Goal: Transaction & Acquisition: Book appointment/travel/reservation

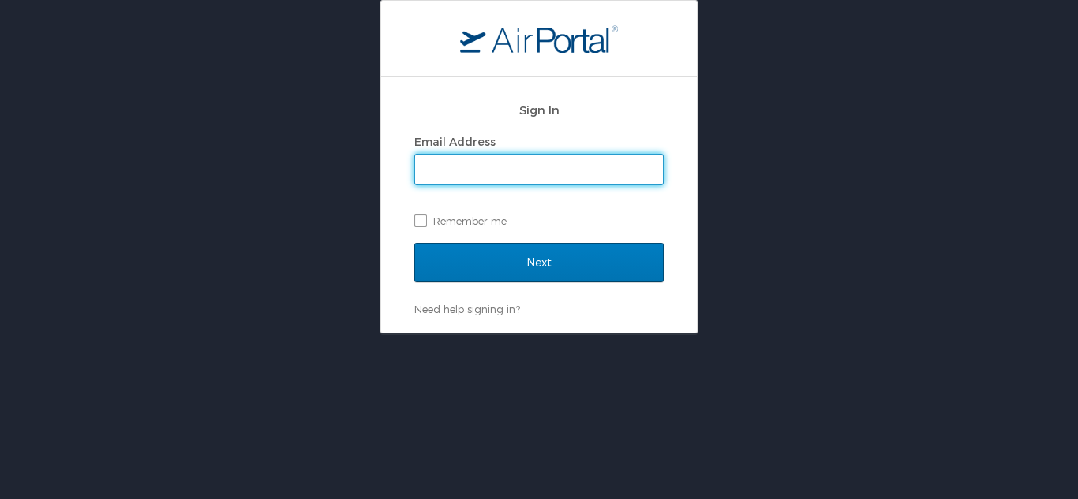
click at [464, 174] on input "Email Address" at bounding box center [539, 170] width 248 height 30
drag, startPoint x: 605, startPoint y: 174, endPoint x: 286, endPoint y: 171, distance: 319.5
click at [286, 171] on div "Sign In Email Address machelle.goree@yahoo.com Remember me Next Need help signi…" at bounding box center [539, 167] width 1078 height 334
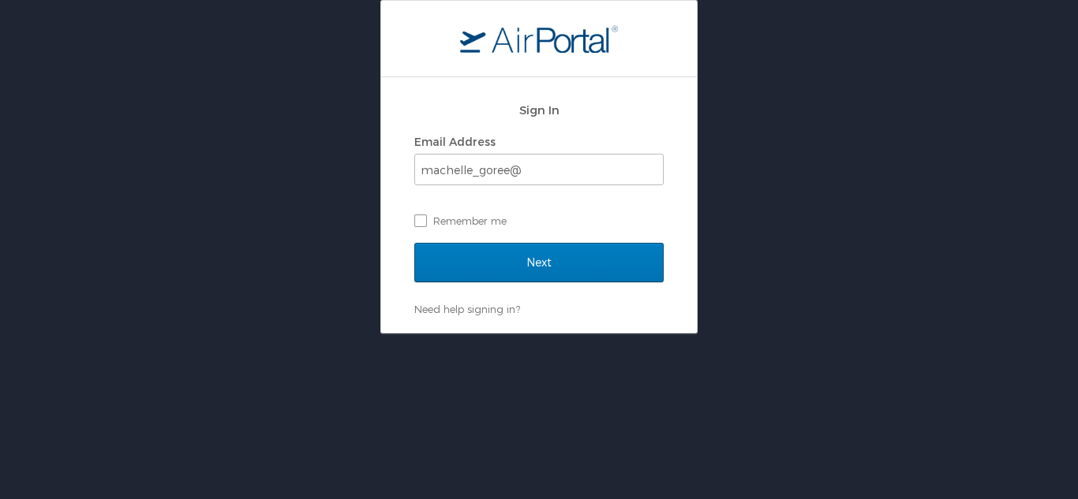
click at [260, 235] on div "Sign In Email Address machelle_goree@ Remember me Next Need help signing in? Fo…" at bounding box center [539, 167] width 1078 height 334
click at [528, 170] on input "machelle_goree@" at bounding box center [539, 170] width 248 height 30
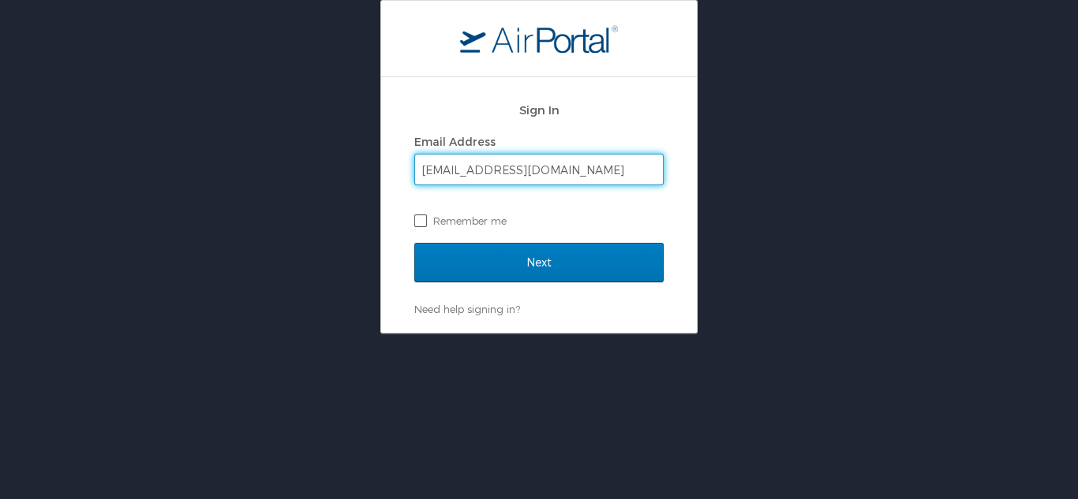
type input "machelle_goree@subr.edu"
click at [424, 222] on label "Remember me" at bounding box center [538, 221] width 249 height 24
click at [424, 222] on input "Remember me" at bounding box center [419, 220] width 10 height 10
checkbox input "true"
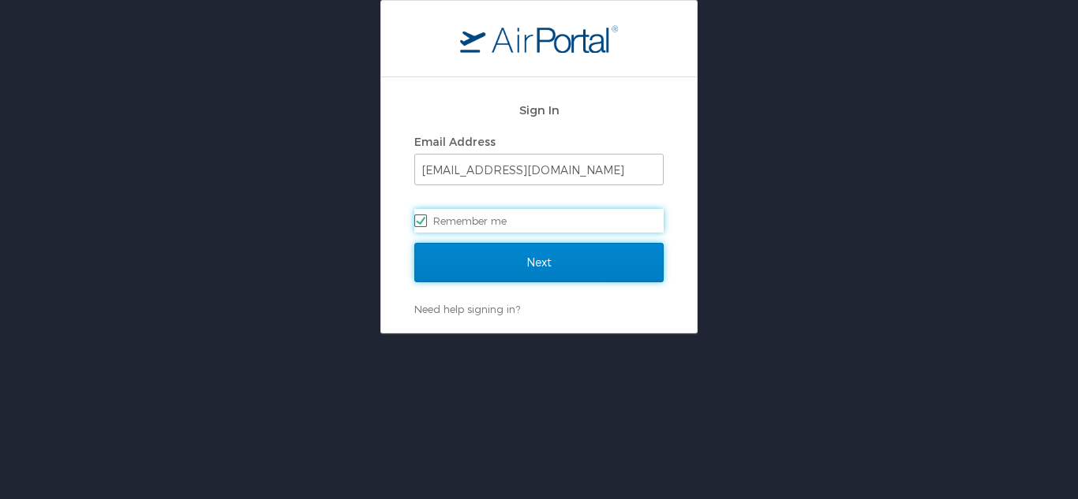
click at [493, 271] on input "Next" at bounding box center [538, 262] width 249 height 39
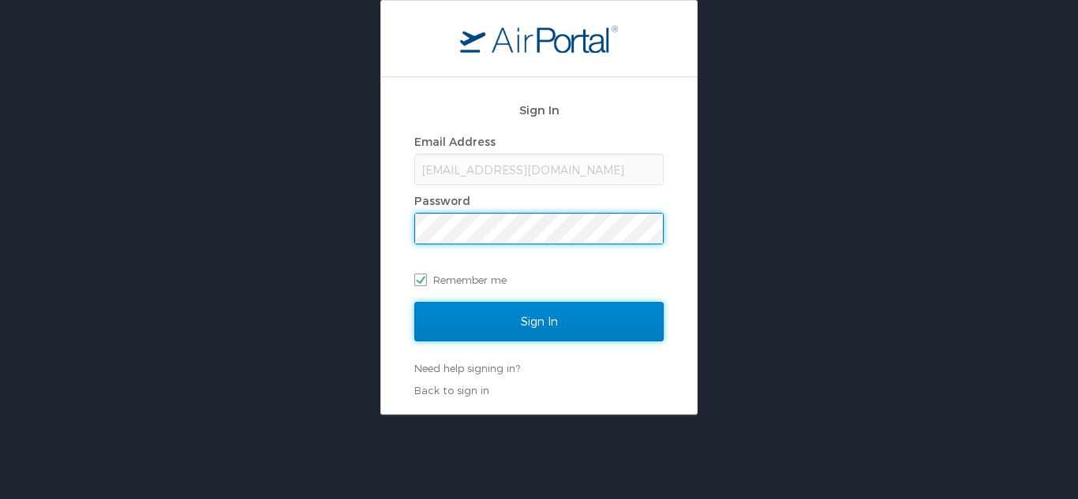
click at [457, 324] on input "Sign In" at bounding box center [538, 321] width 249 height 39
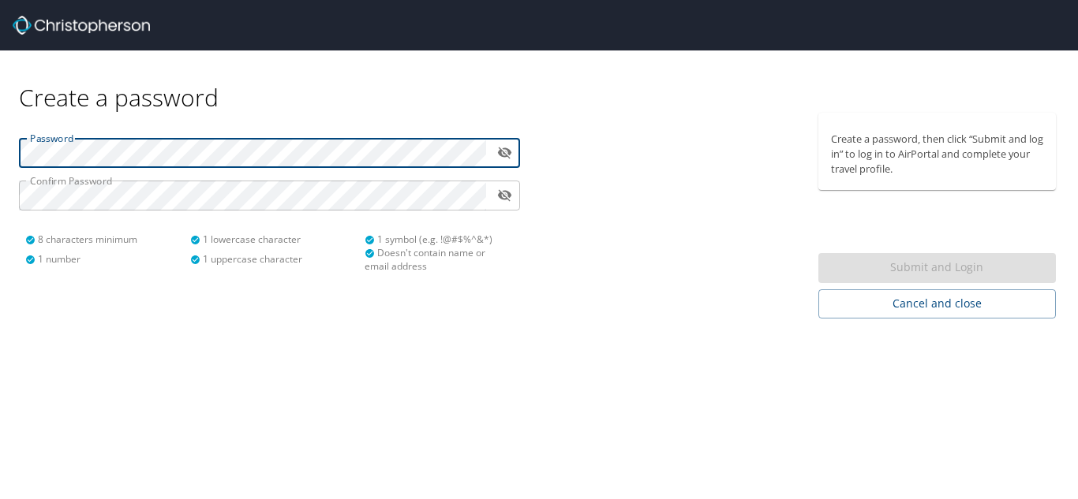
click at [503, 149] on icon "toggle password visibility" at bounding box center [505, 154] width 14 height 12
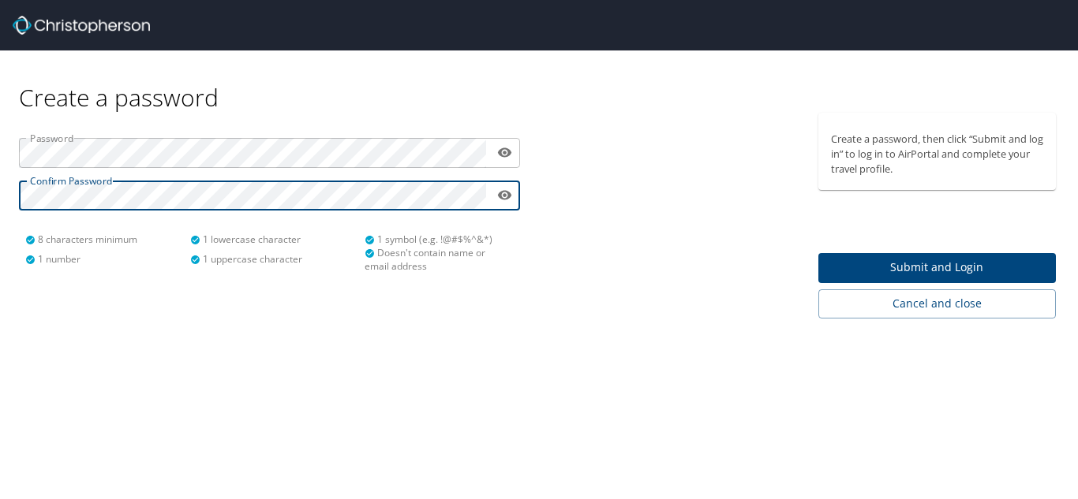
click at [901, 263] on span "Submit and Login" at bounding box center [937, 268] width 213 height 20
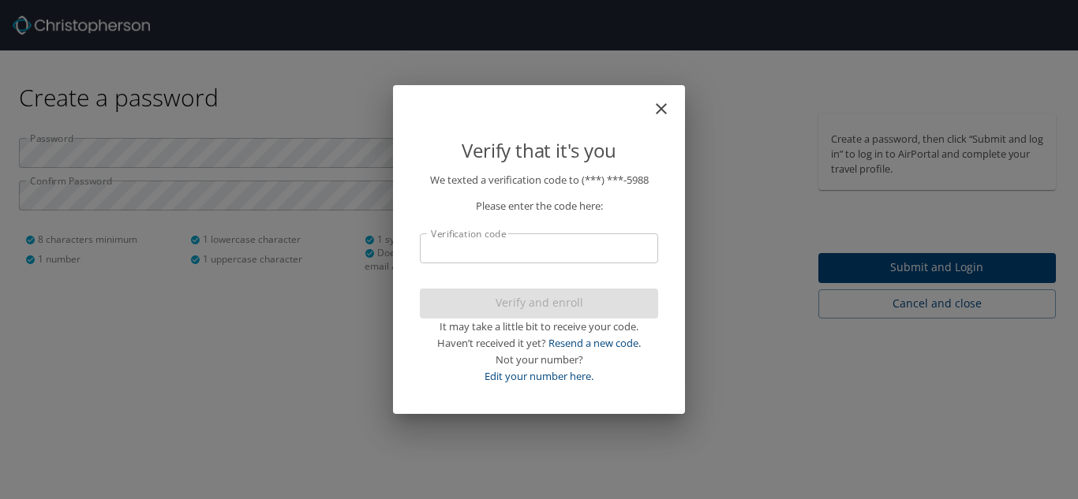
click at [448, 252] on input "Verification code" at bounding box center [539, 249] width 238 height 30
click at [566, 306] on div "Verify and enroll It may take a little bit to receive your code. Haven’t receiv…" at bounding box center [539, 337] width 238 height 96
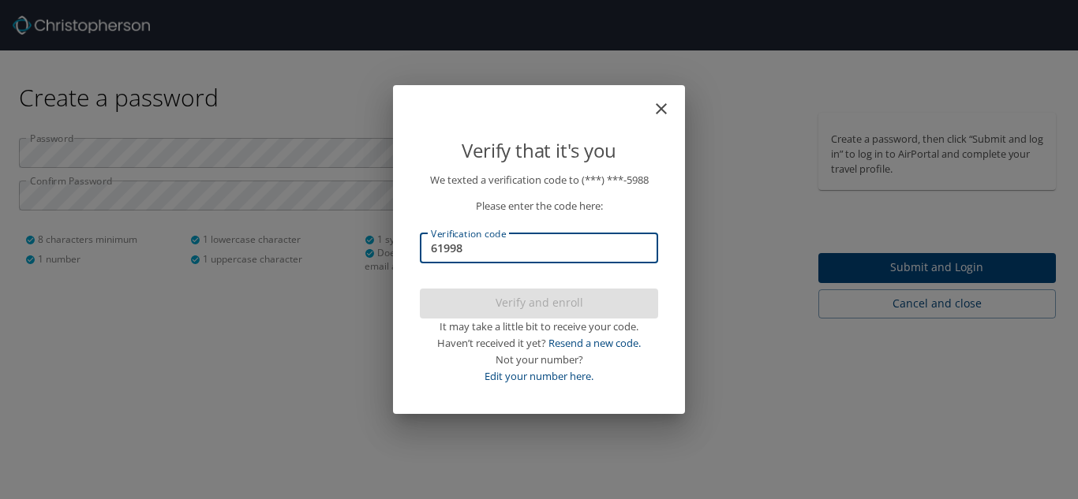
click at [457, 245] on input "61998" at bounding box center [539, 249] width 238 height 30
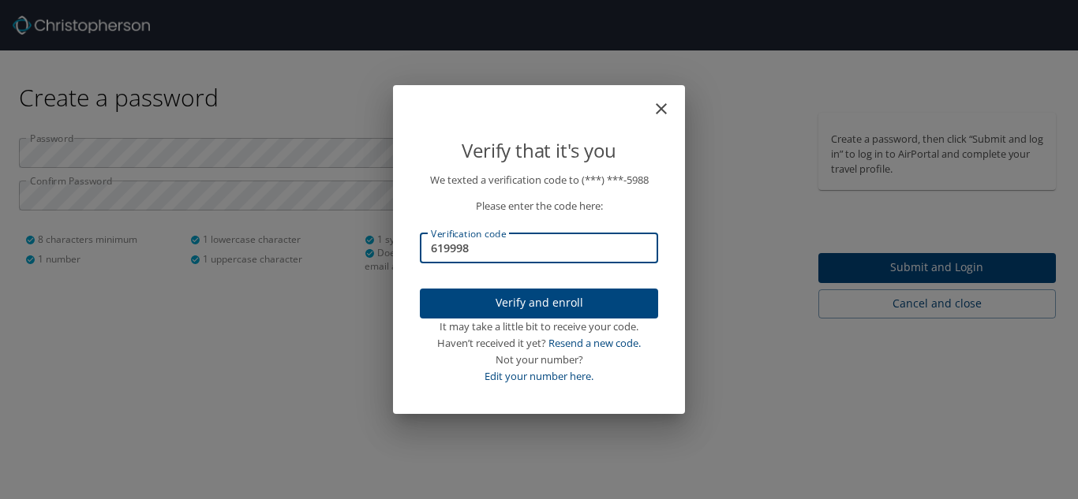
type input "619998"
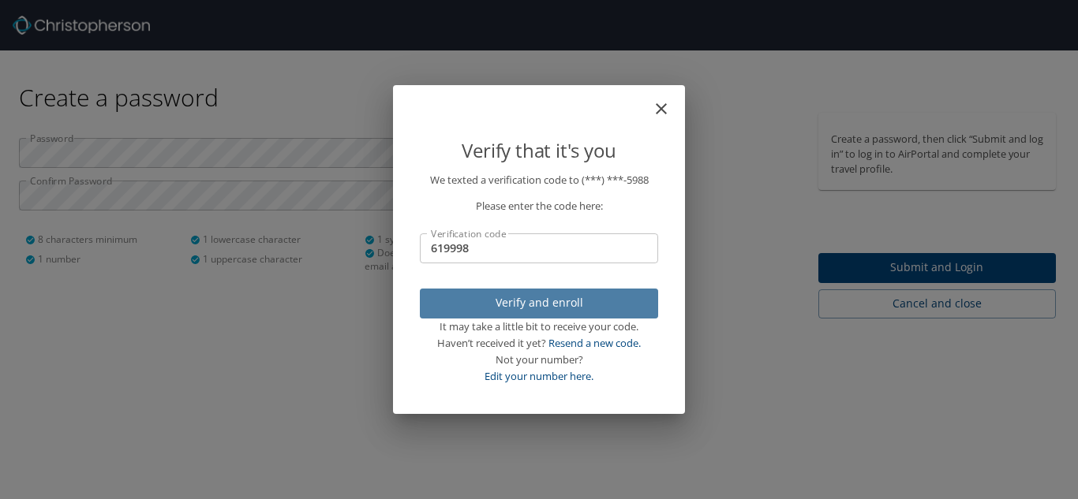
click at [481, 309] on span "Verify and enroll" at bounding box center [538, 303] width 213 height 20
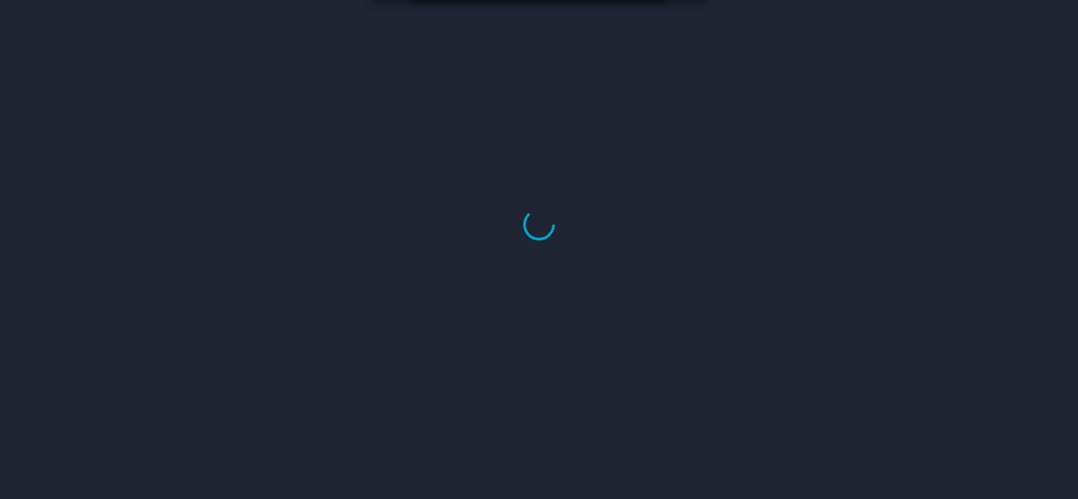
select select "US"
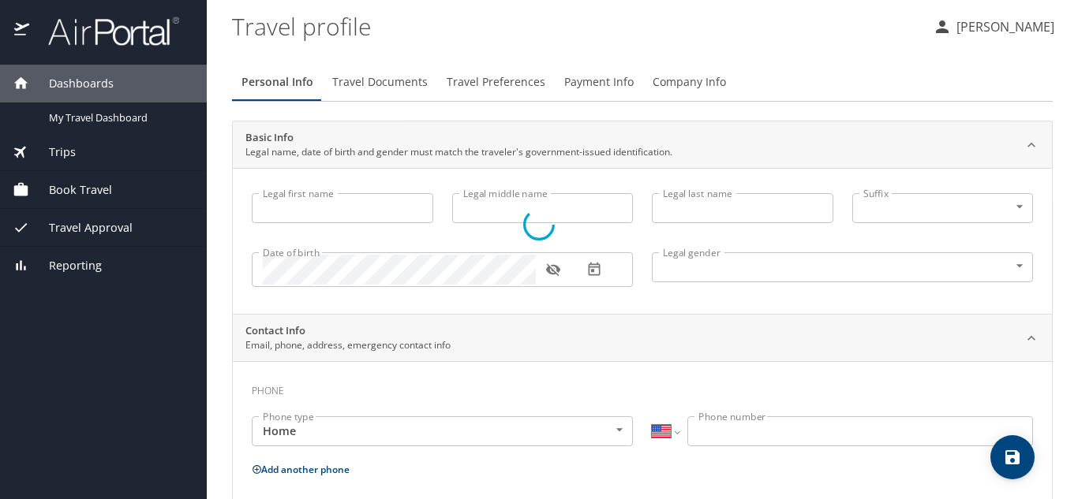
type input "Machelle"
type input "Goree"
type input "Female"
type input "Nicole"
type input "Goree"
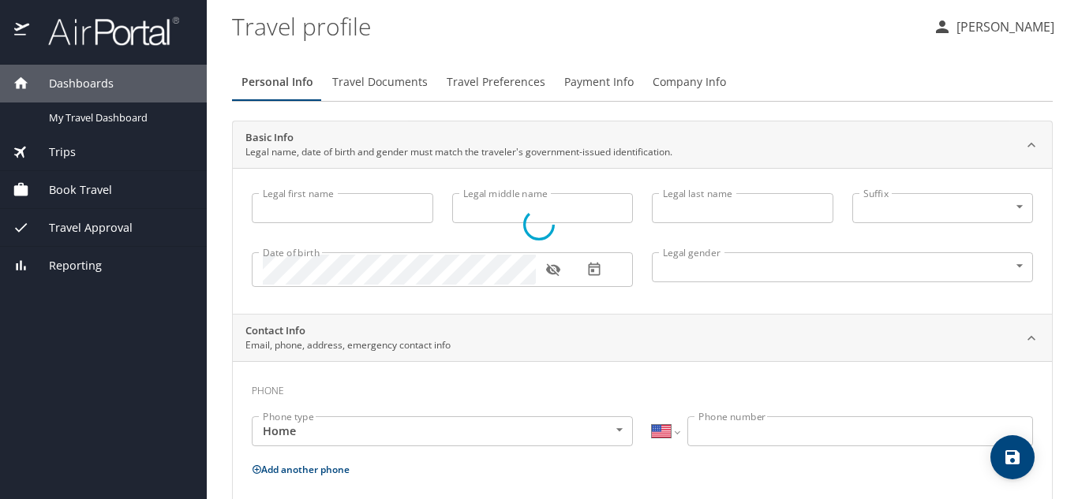
type input "(225) 515-1412"
type input "nicole.goree@sus.edu"
select select "US"
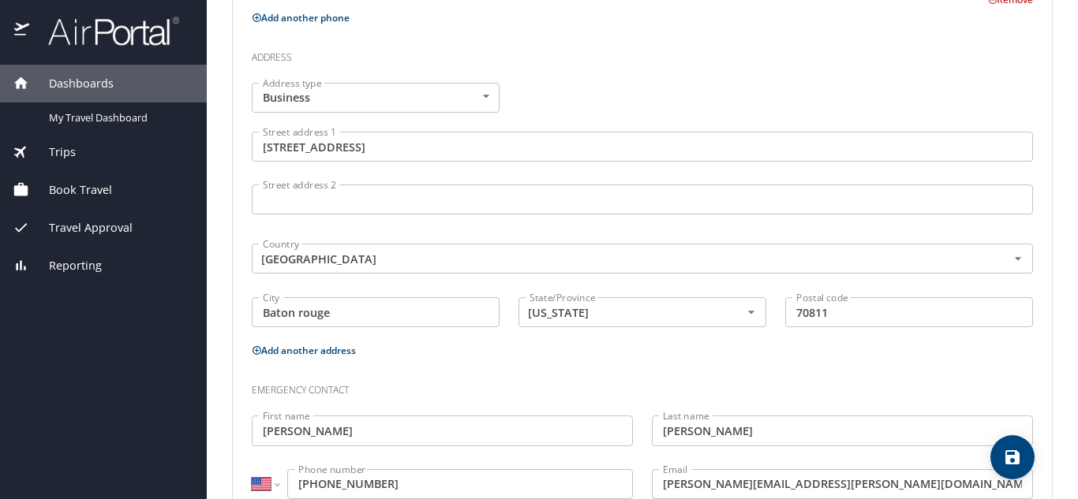
scroll to position [610, 0]
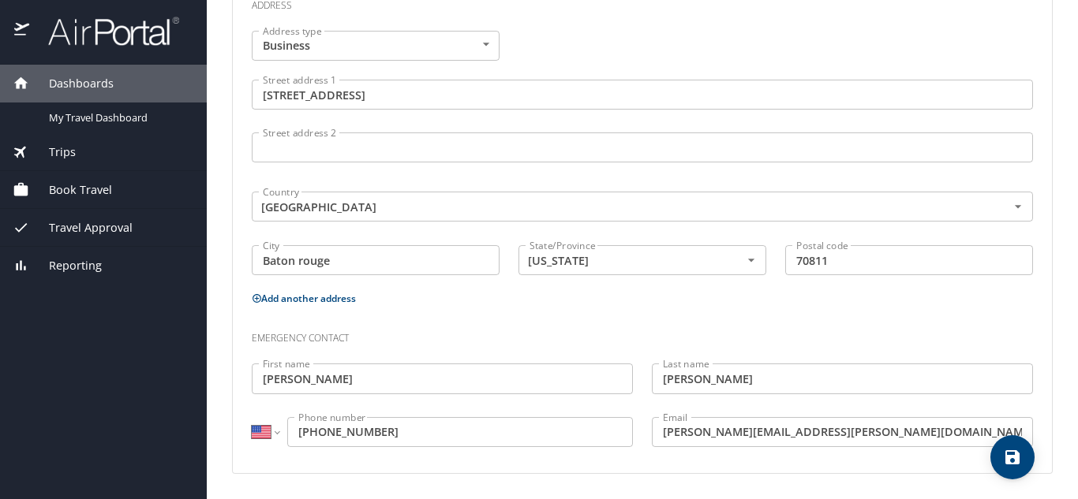
click at [74, 185] on span "Book Travel" at bounding box center [70, 189] width 83 height 17
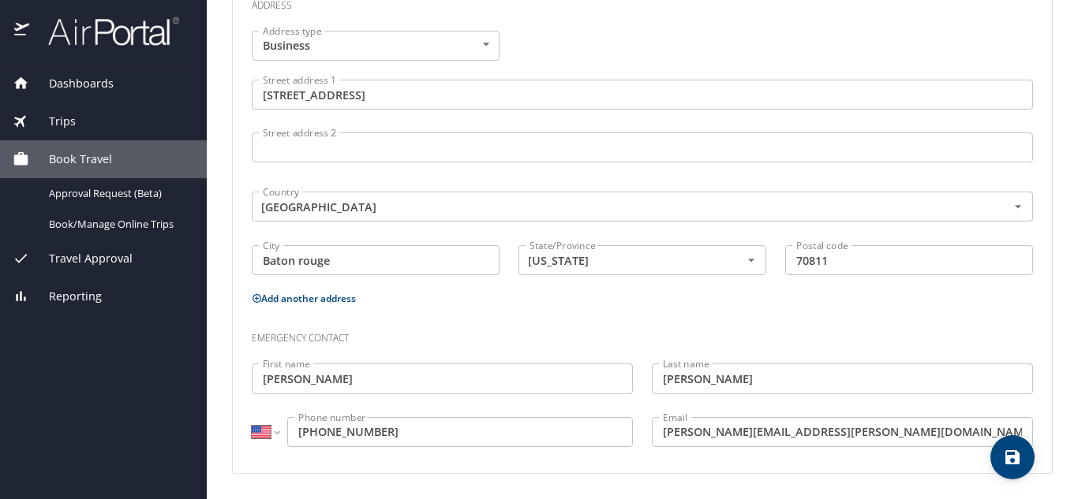
click at [66, 118] on span "Trips" at bounding box center [52, 121] width 47 height 17
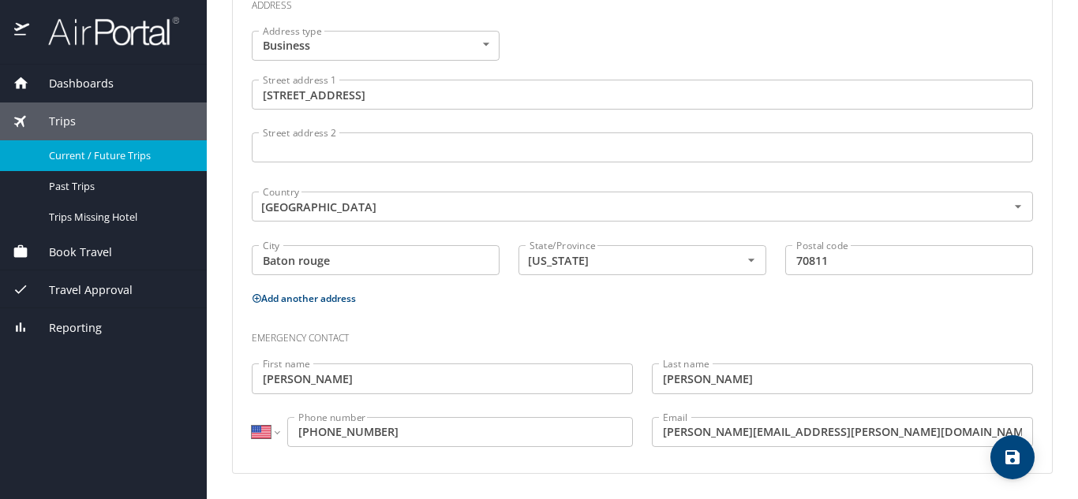
click at [104, 156] on span "Current / Future Trips" at bounding box center [118, 155] width 139 height 15
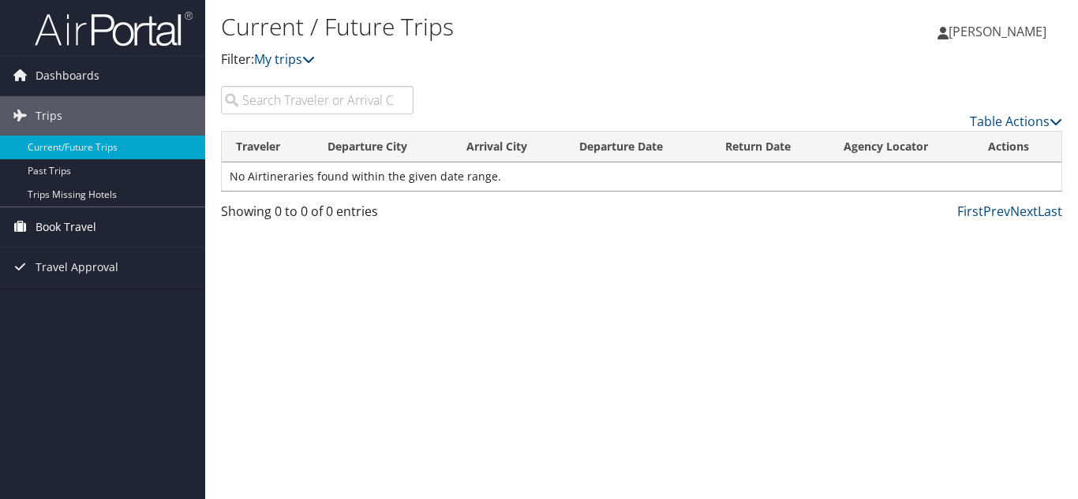
click at [65, 225] on span "Book Travel" at bounding box center [66, 226] width 61 height 39
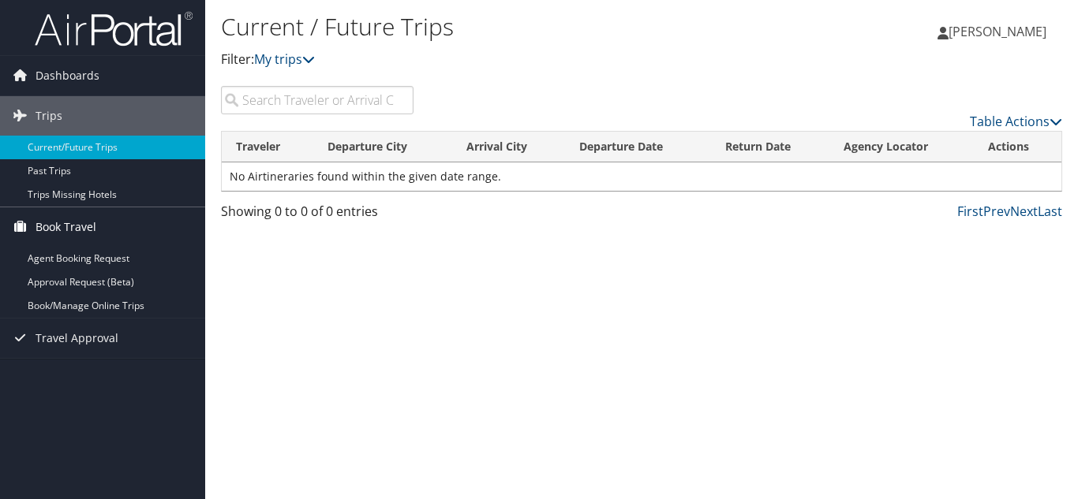
click at [73, 230] on span "Book Travel" at bounding box center [66, 226] width 61 height 39
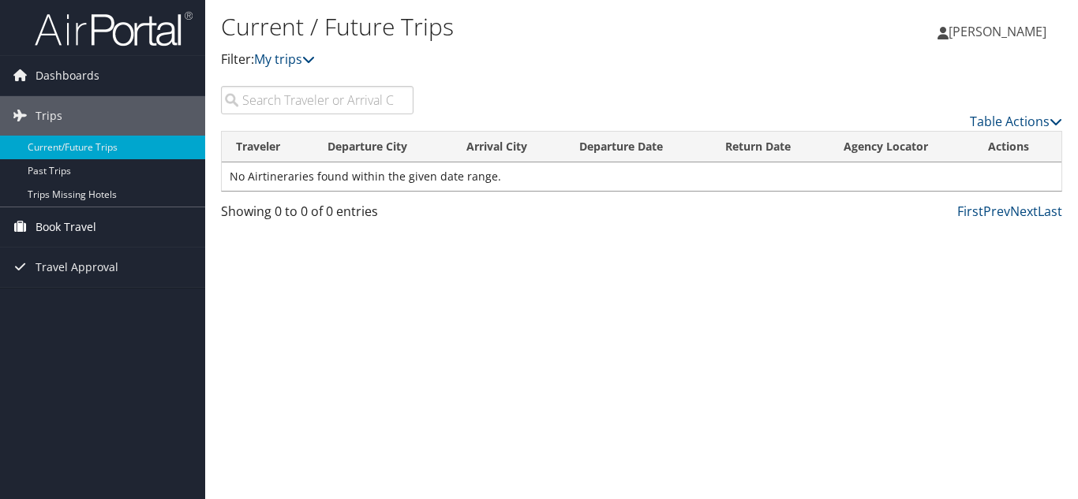
click at [73, 230] on span "Book Travel" at bounding box center [66, 226] width 61 height 39
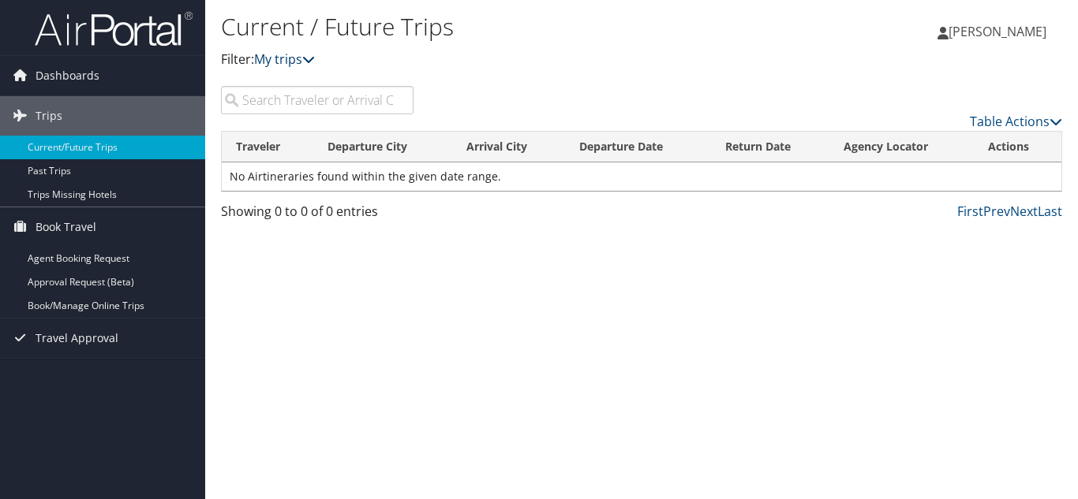
click at [312, 63] on icon at bounding box center [308, 59] width 13 height 13
click at [109, 253] on link "Agent Booking Request" at bounding box center [102, 259] width 205 height 24
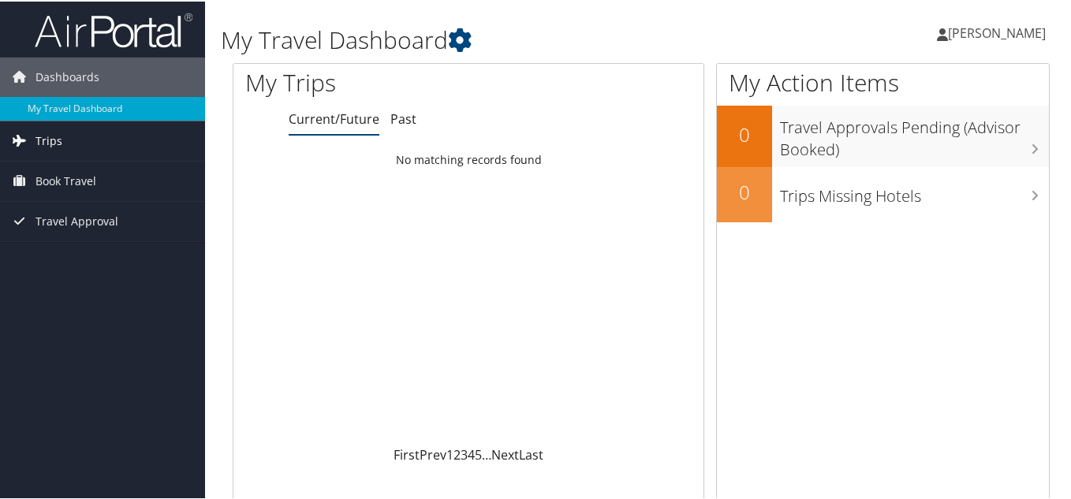
click at [47, 143] on span "Trips" at bounding box center [49, 139] width 27 height 39
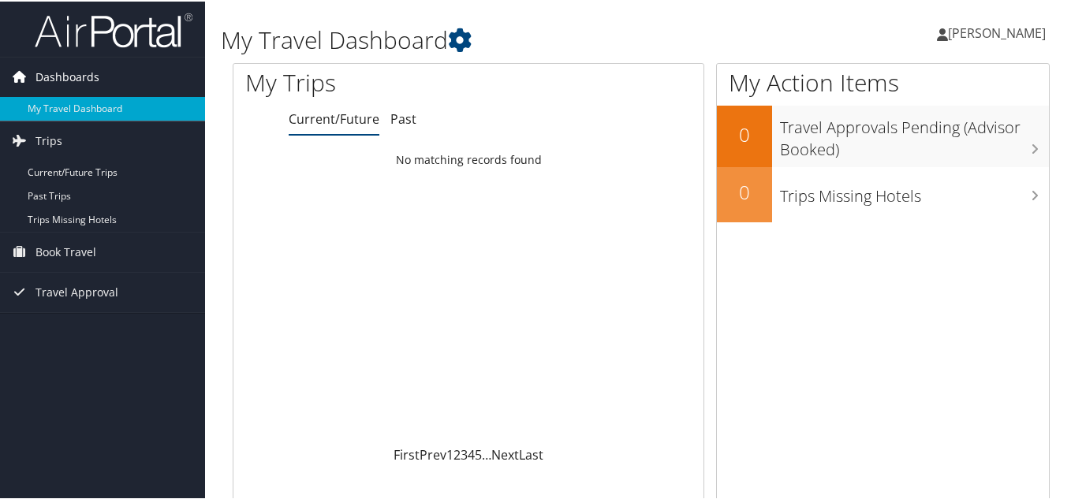
click at [93, 76] on span "Dashboards" at bounding box center [68, 75] width 64 height 39
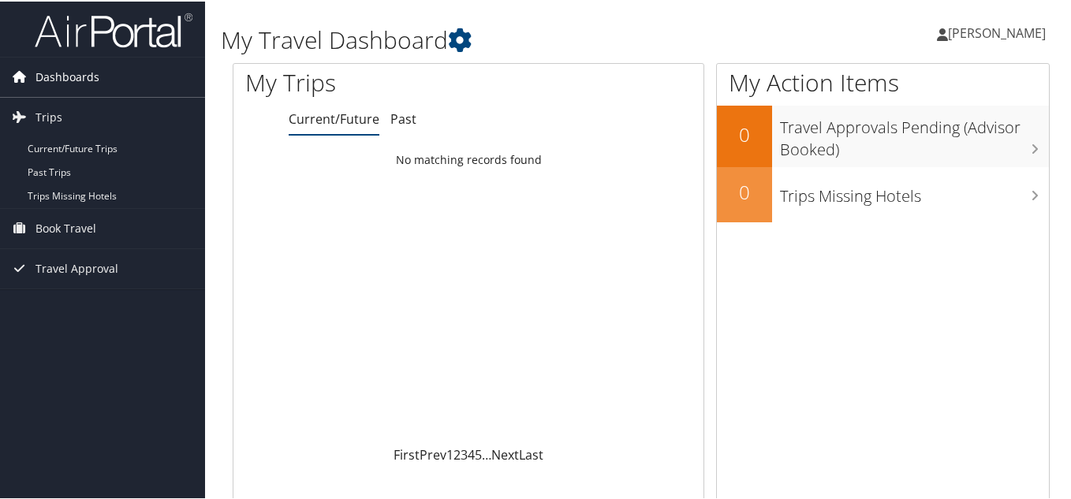
click at [85, 75] on span "Dashboards" at bounding box center [68, 75] width 64 height 39
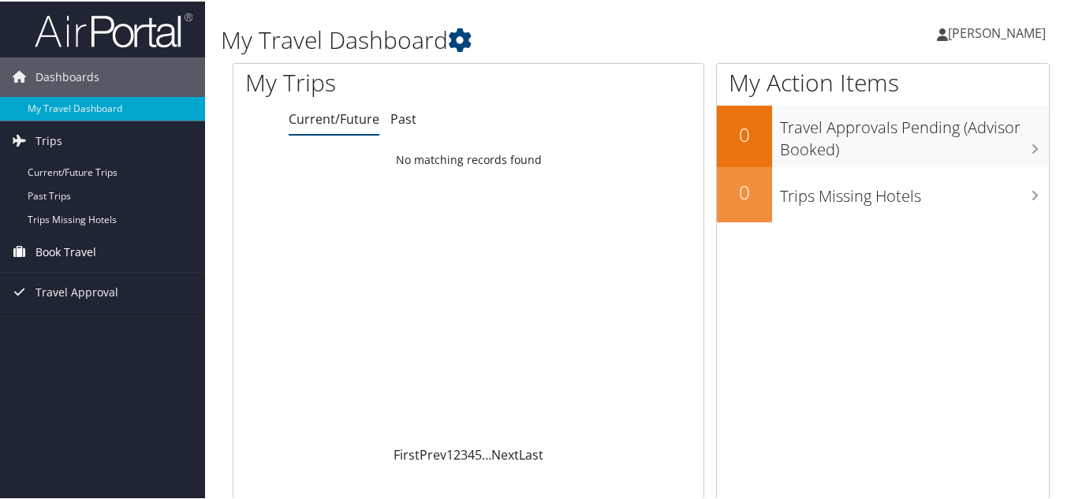
click at [77, 252] on span "Book Travel" at bounding box center [66, 250] width 61 height 39
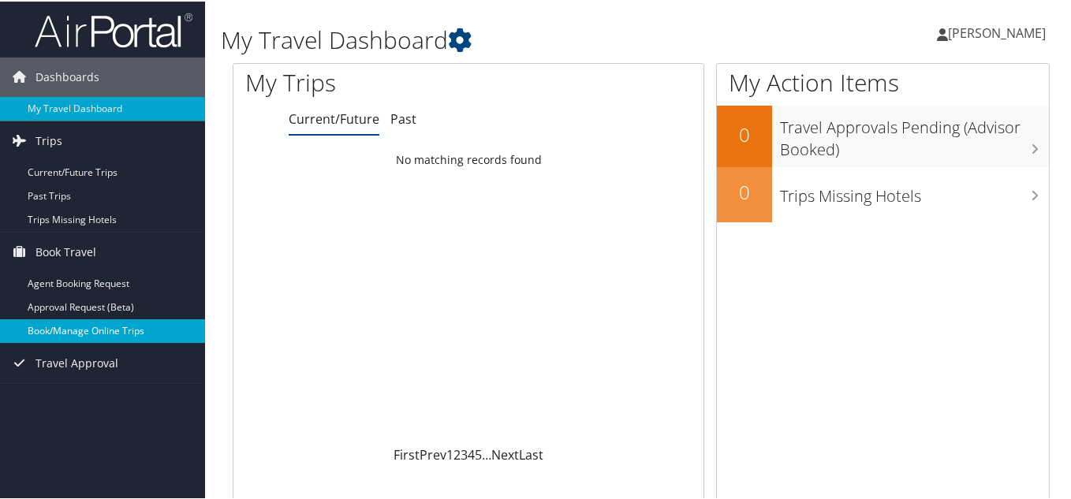
click at [62, 332] on link "Book/Manage Online Trips" at bounding box center [102, 330] width 205 height 24
